Goal: Transaction & Acquisition: Purchase product/service

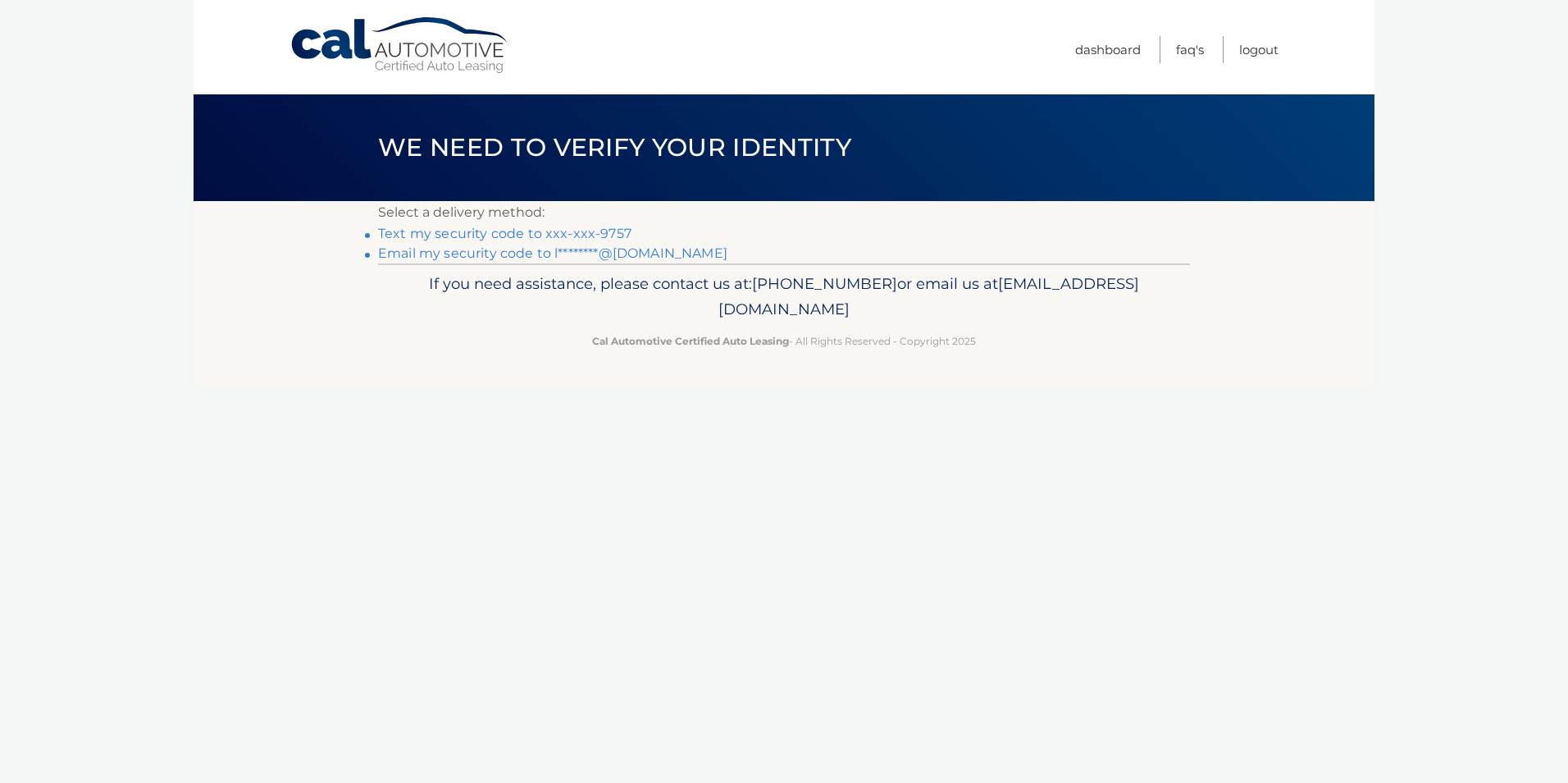
click at [520, 237] on link "Text my security code to xxx-xxx-9757" at bounding box center [504, 233] width 253 height 16
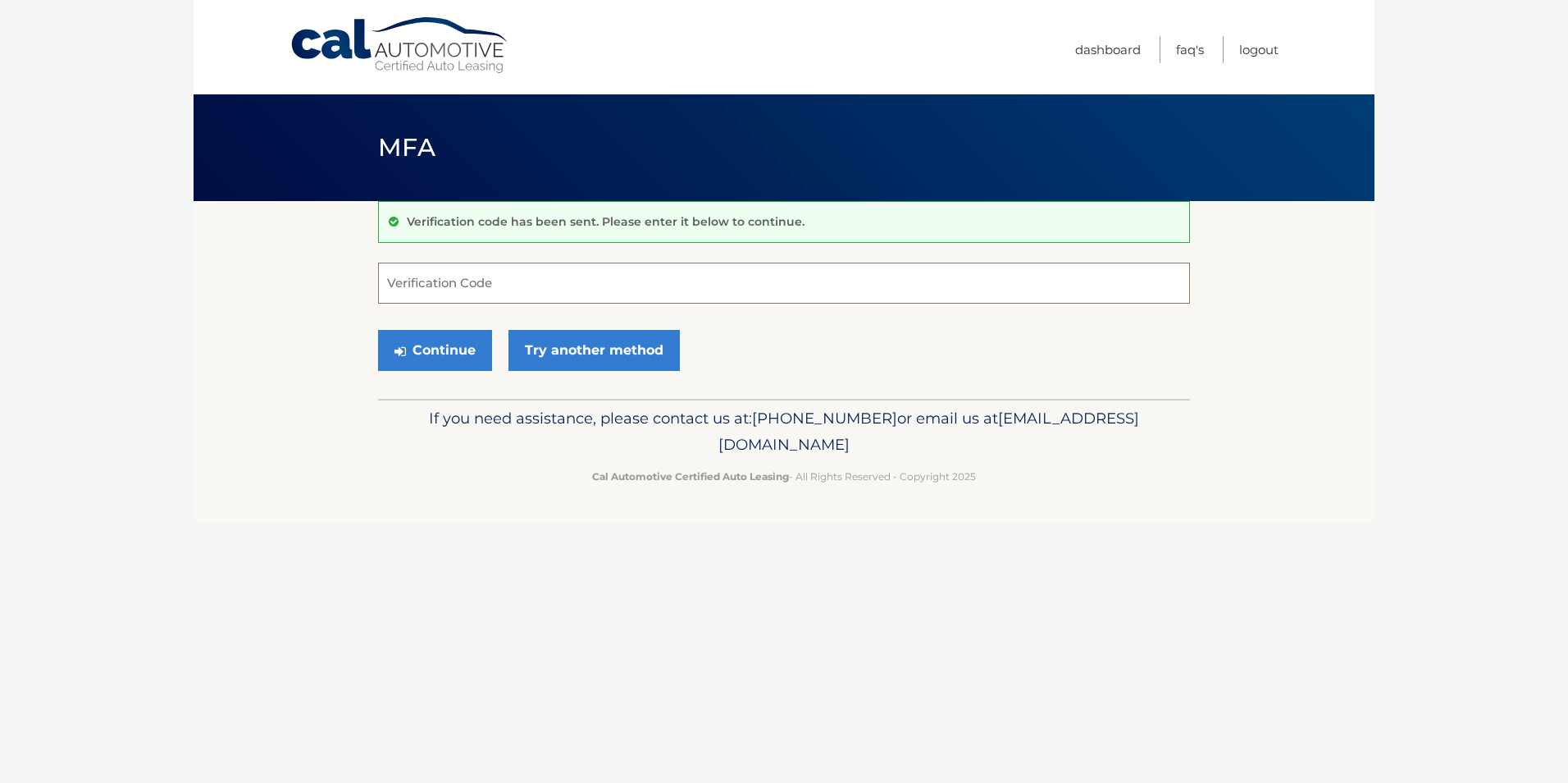
click at [443, 282] on input "Verification Code" at bounding box center [784, 283] width 812 height 41
click at [510, 274] on input "Verification Code" at bounding box center [784, 283] width 812 height 41
type input "452652"
click at [404, 354] on icon "submit" at bounding box center [400, 351] width 11 height 13
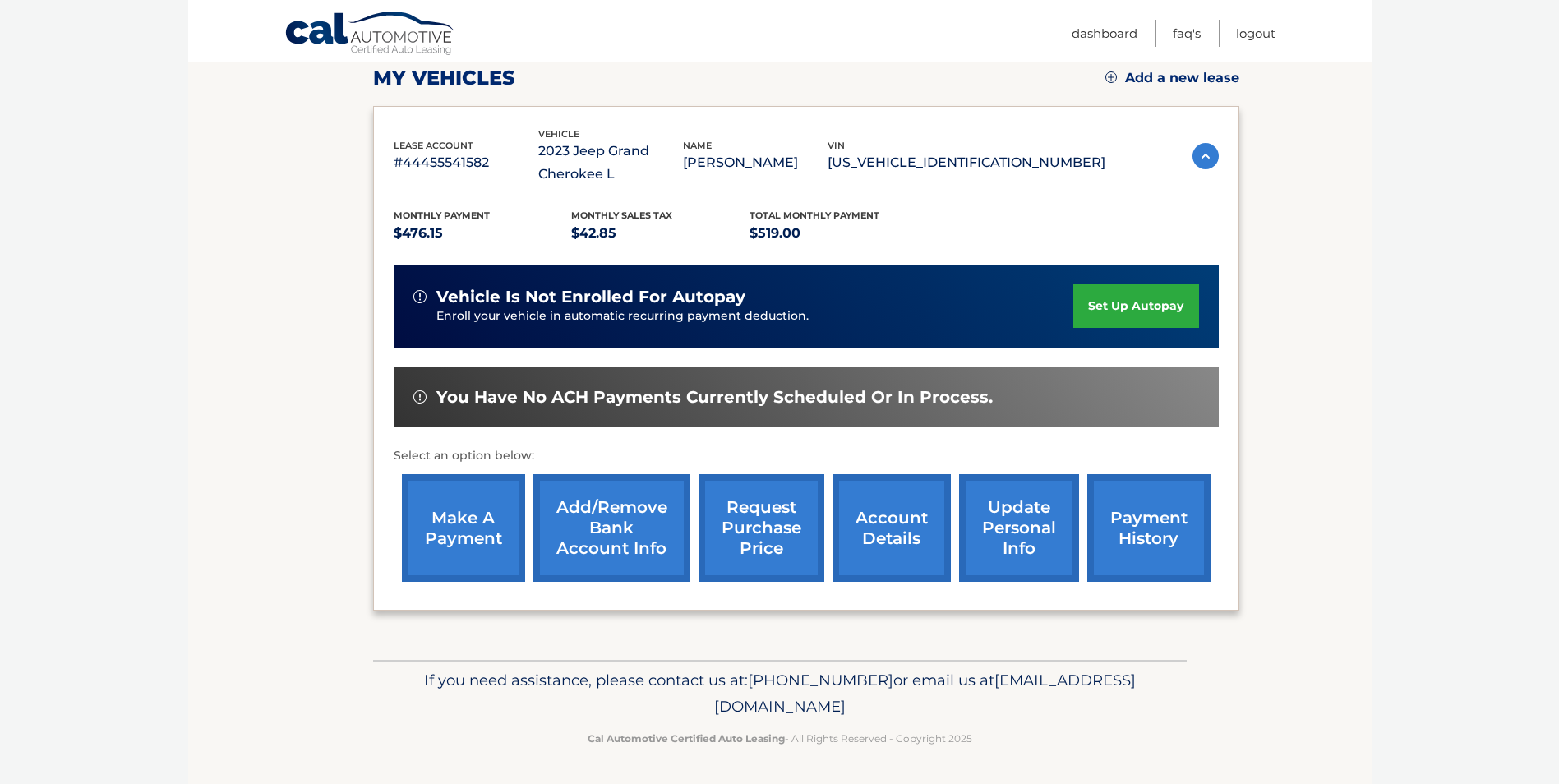
scroll to position [235, 0]
click at [448, 500] on link "make a payment" at bounding box center [463, 527] width 123 height 107
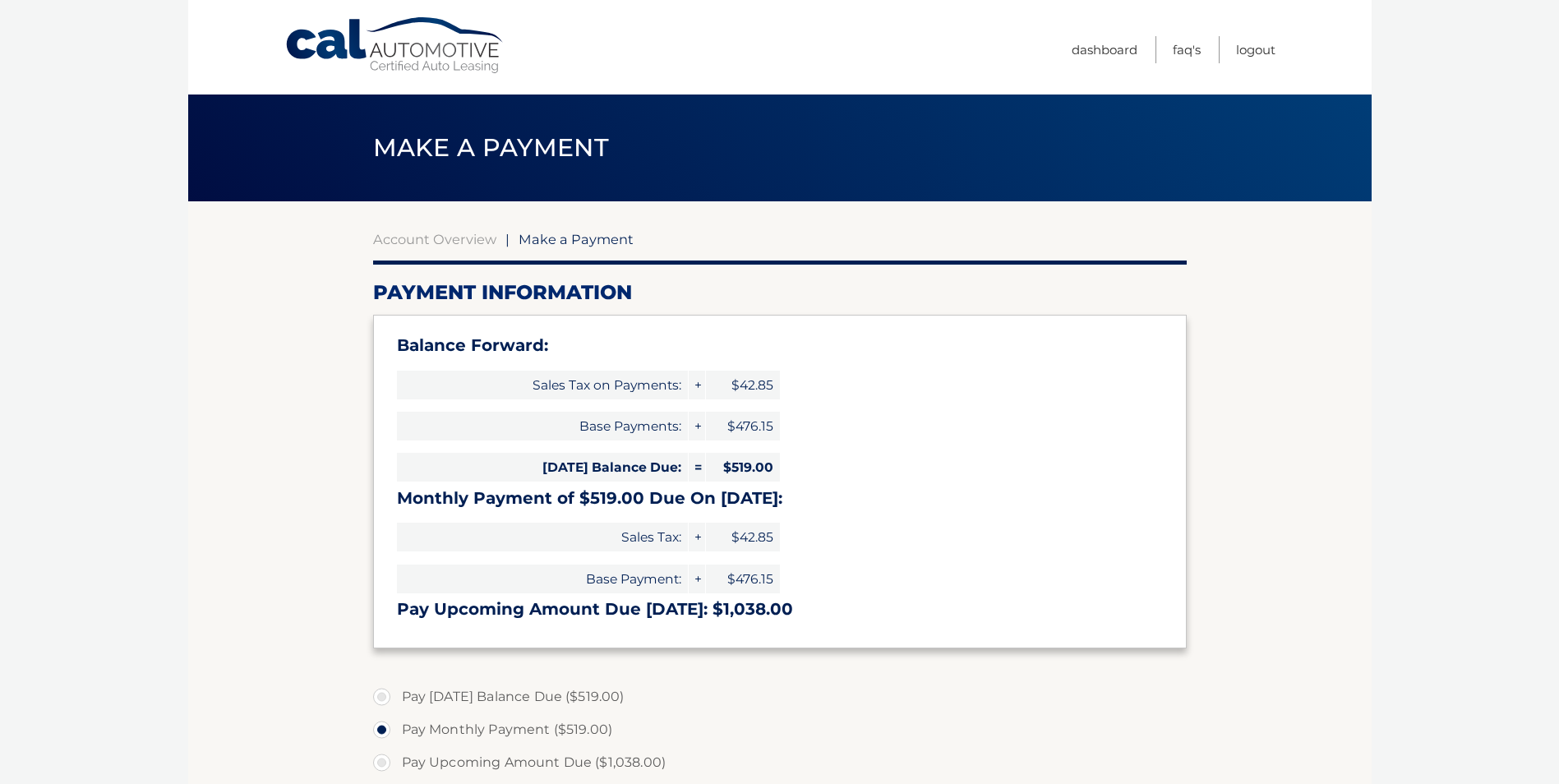
select select "NzI2OGUzNzMtNjg2My00MmE1LTg1YzctOWUyNTdhOTcyOGIx"
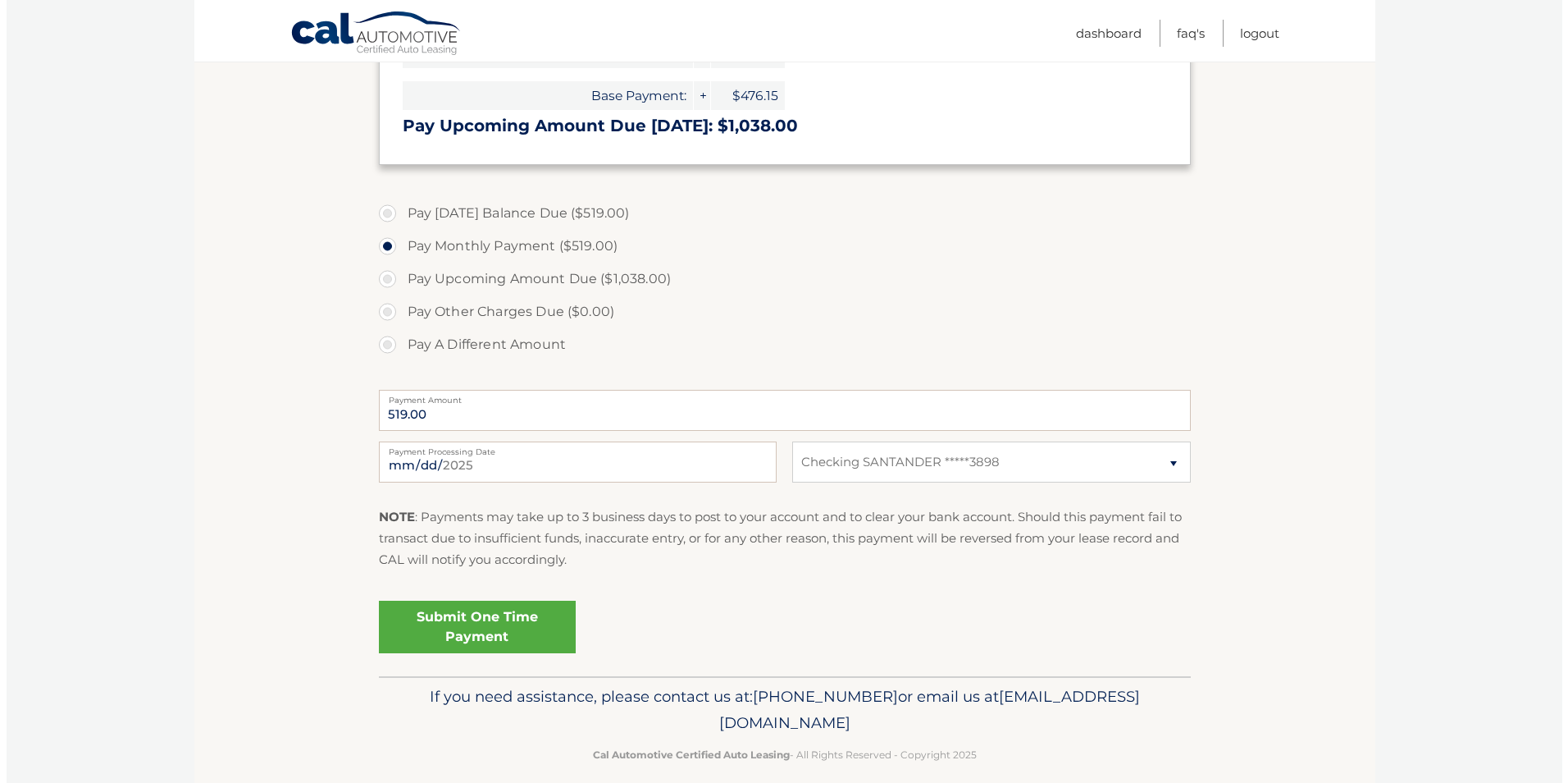
scroll to position [492, 0]
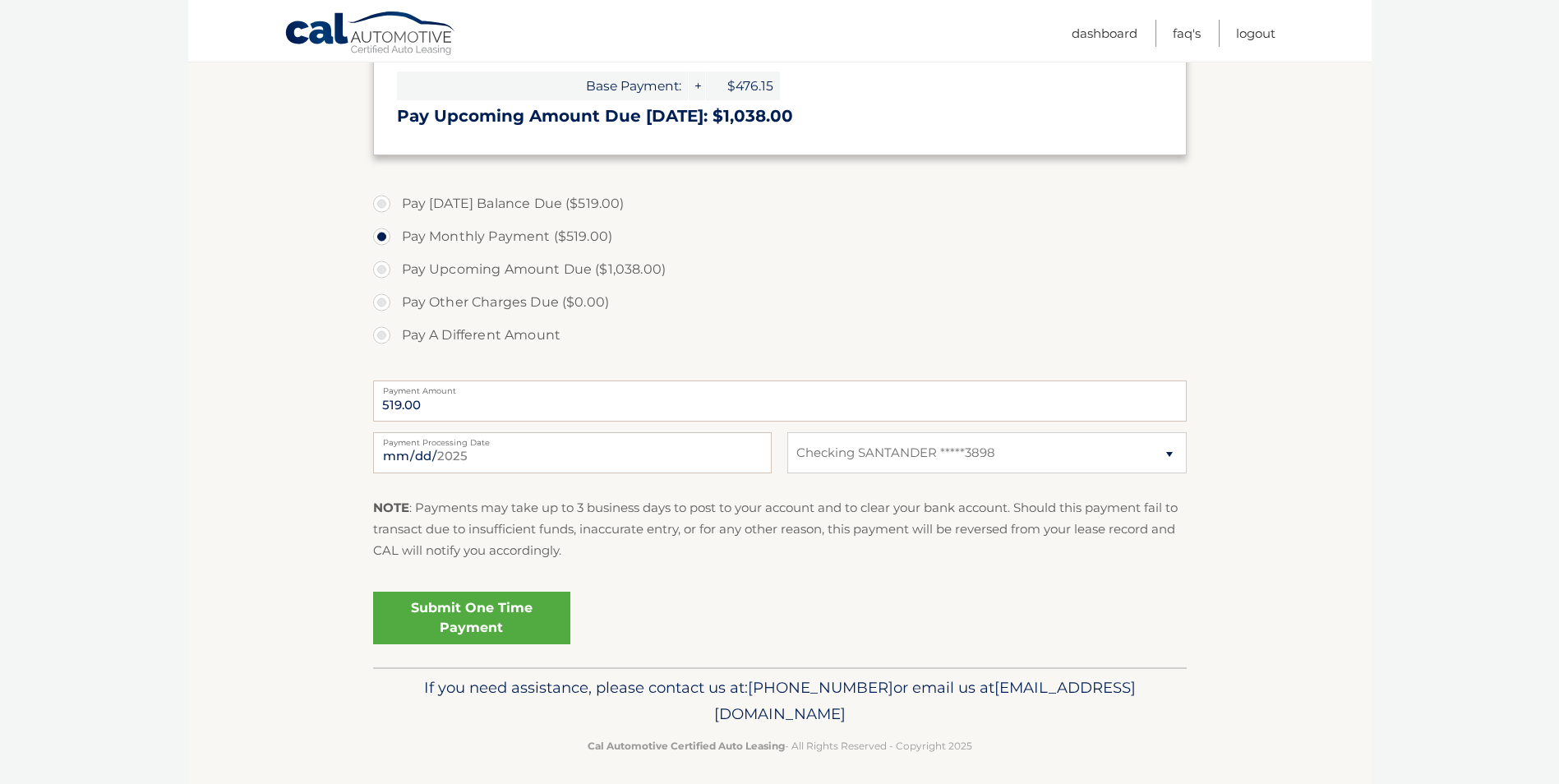
click at [493, 613] on link "Submit One Time Payment" at bounding box center [471, 618] width 197 height 53
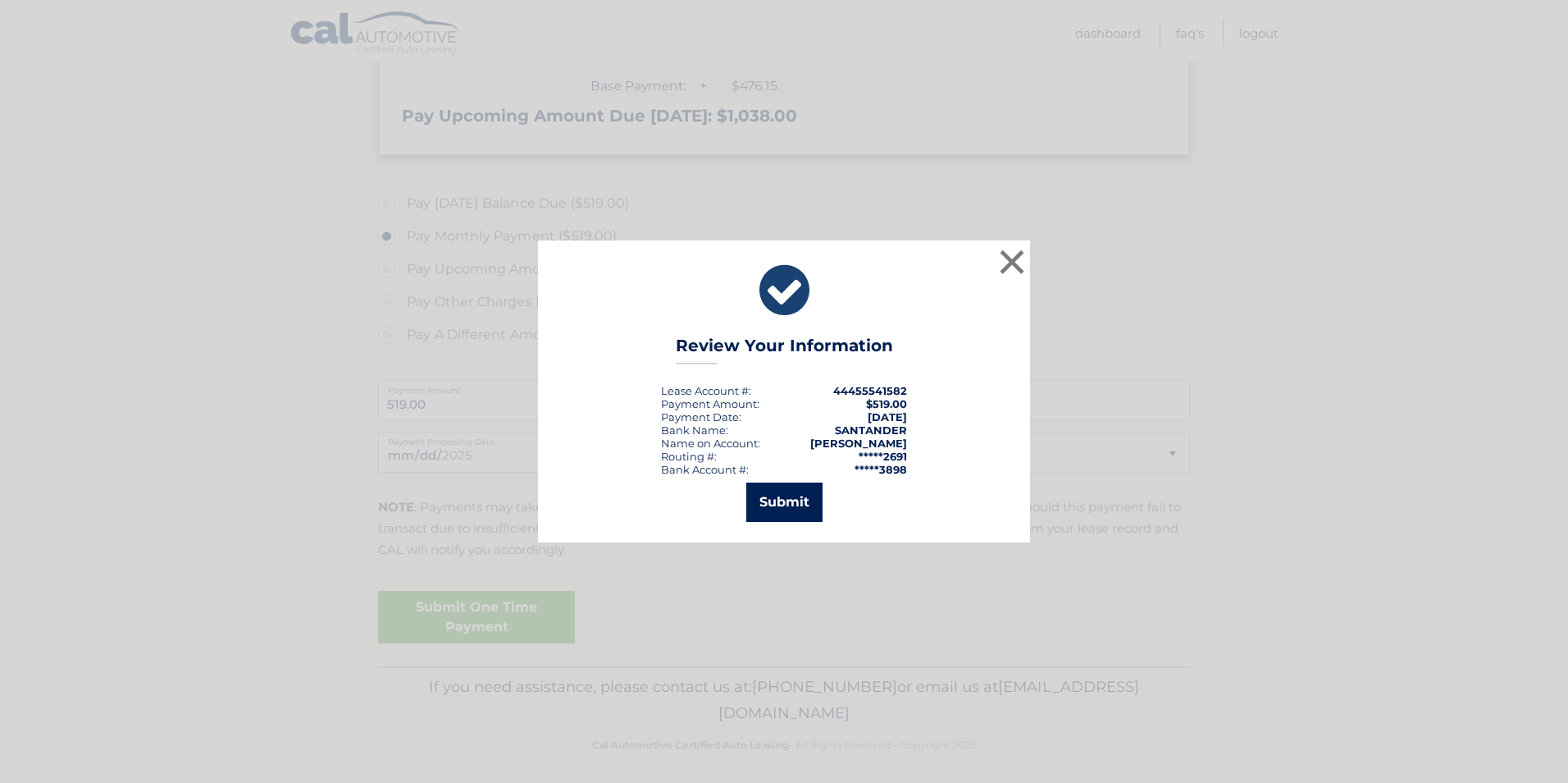
click at [766, 498] on button "Submit" at bounding box center [784, 503] width 76 height 40
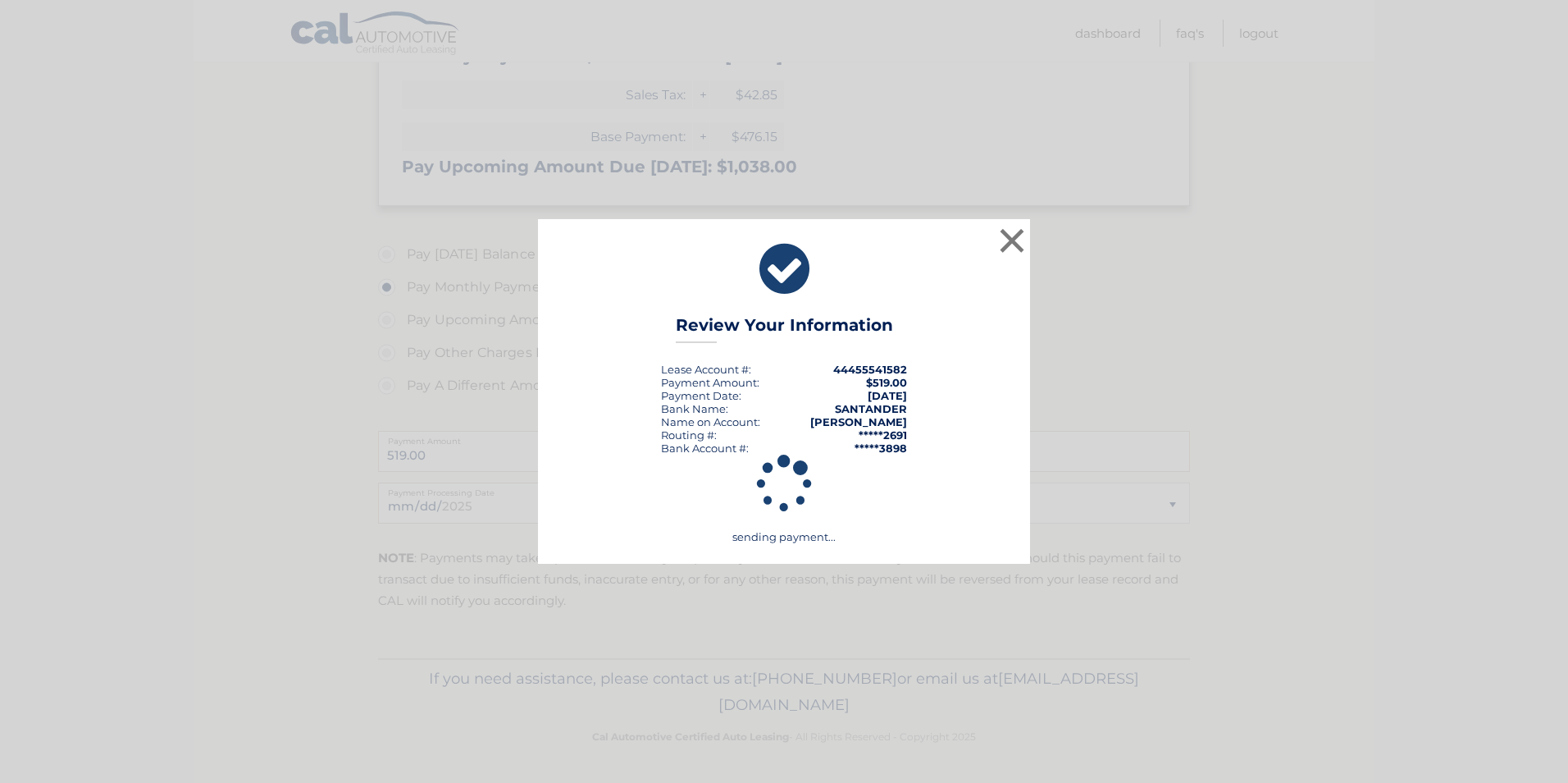
scroll to position [441, 0]
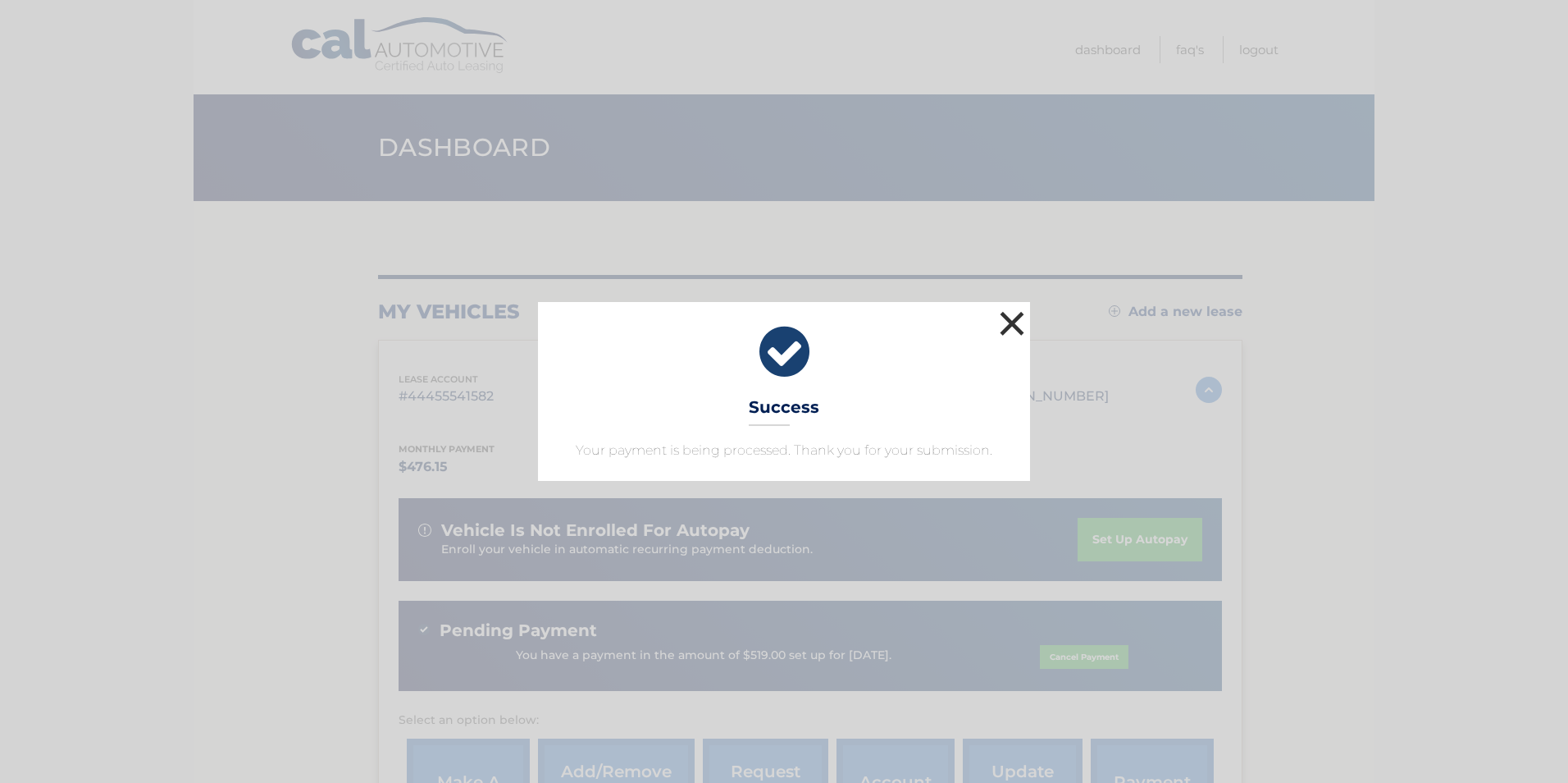
click at [1005, 319] on button "×" at bounding box center [1011, 323] width 33 height 33
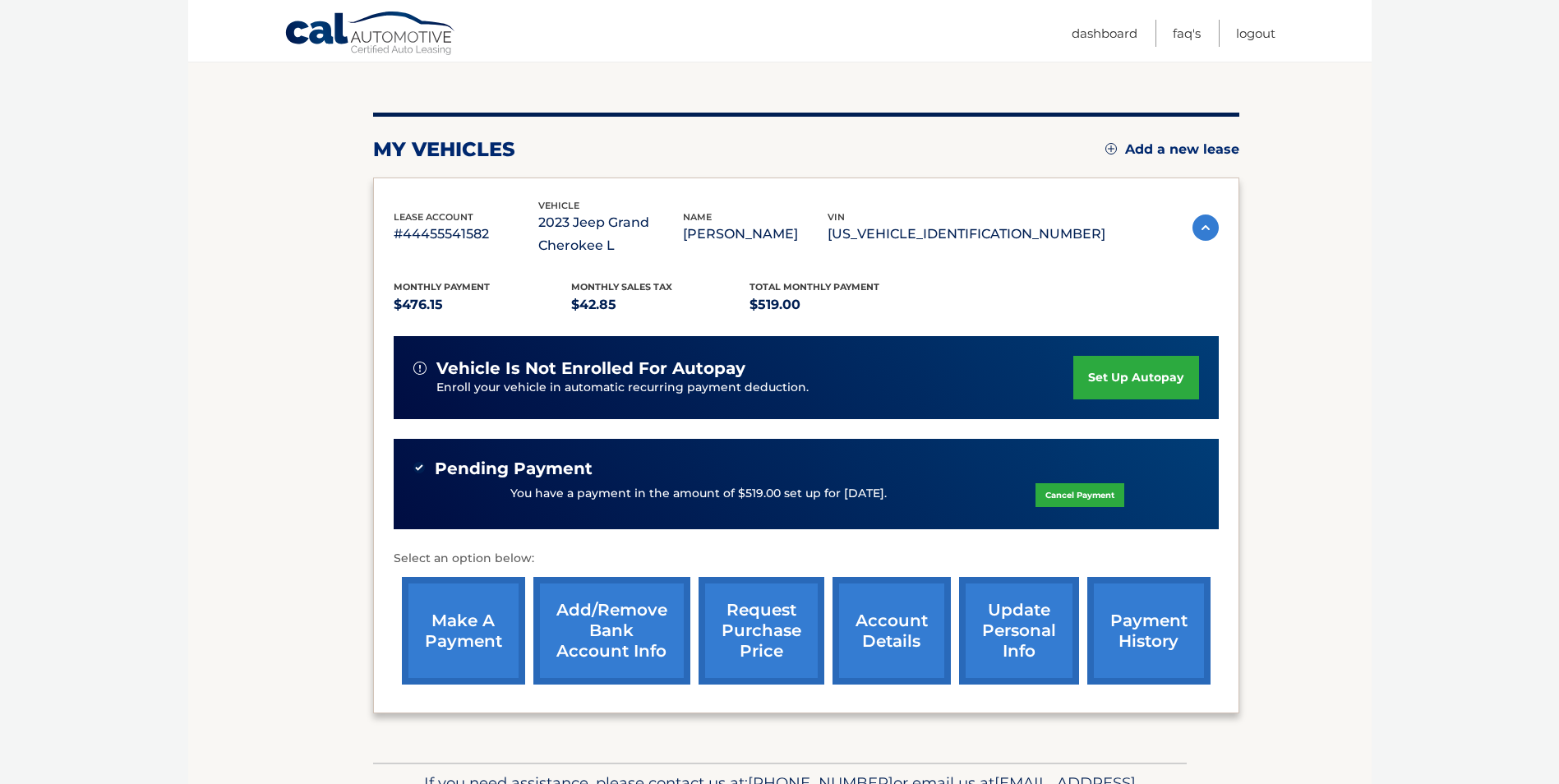
scroll to position [164, 0]
